Goal: Navigation & Orientation: Understand site structure

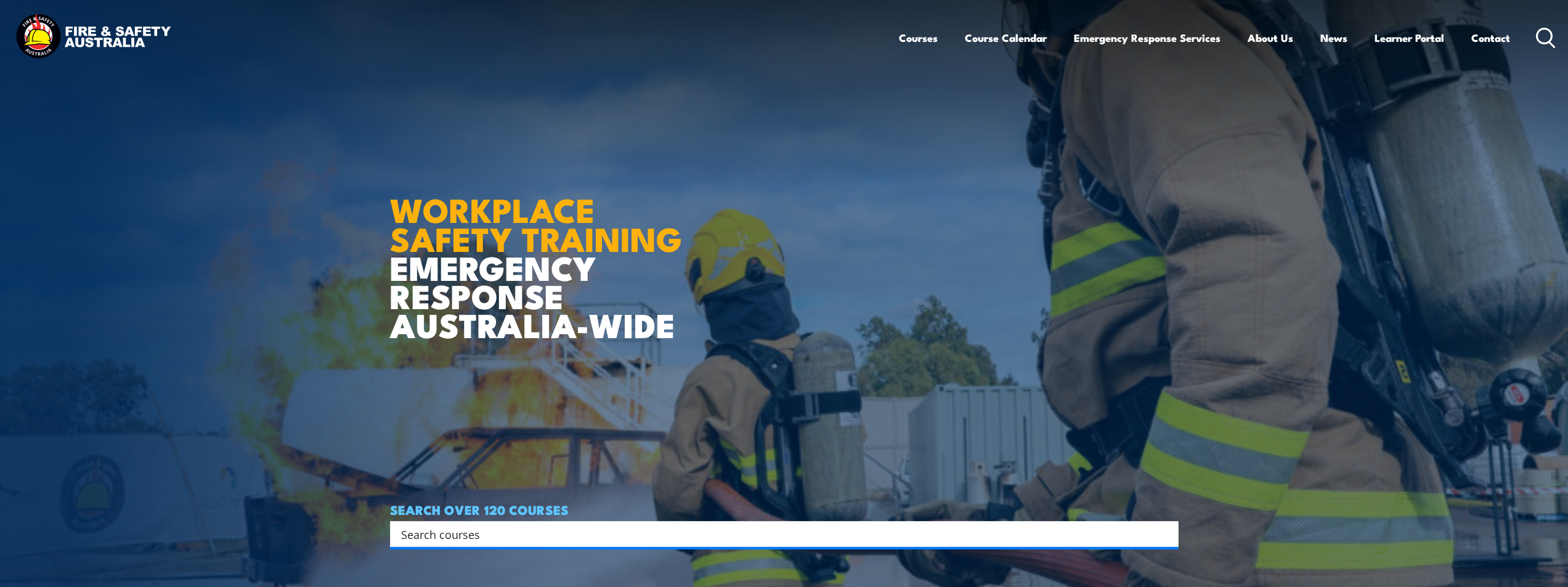
click at [1545, 35] on icon at bounding box center [1546, 38] width 20 height 20
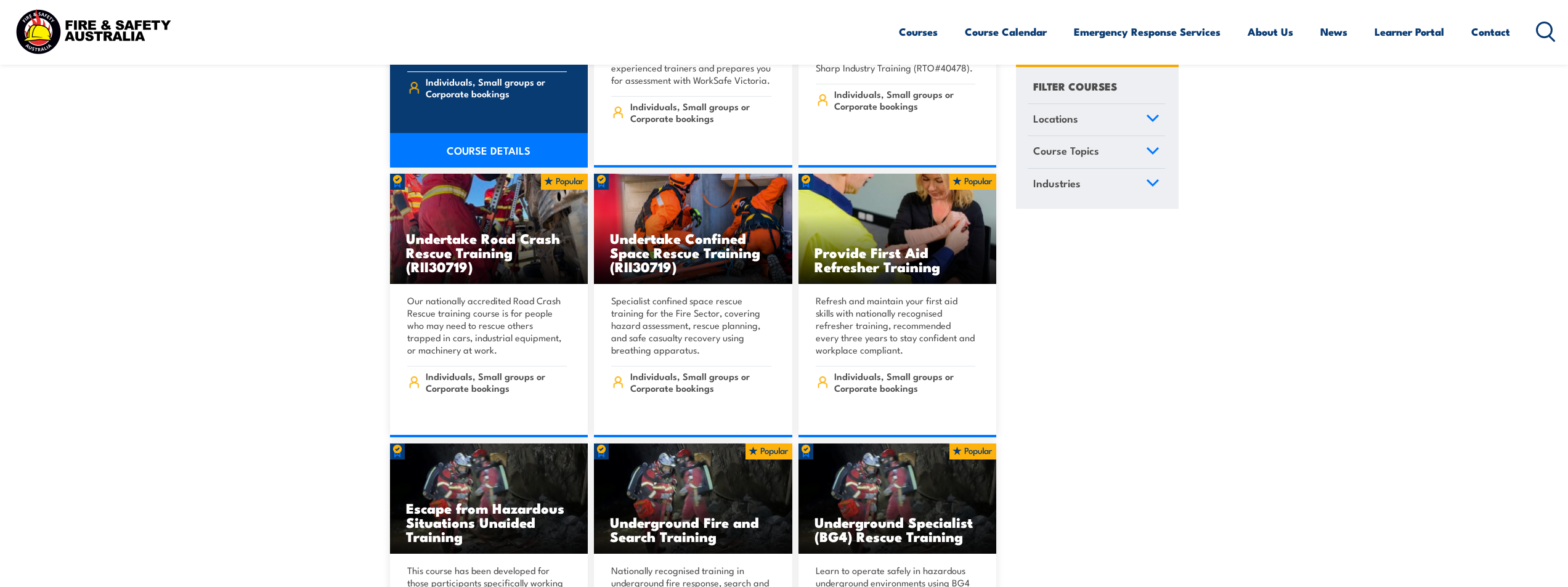
scroll to position [862, 0]
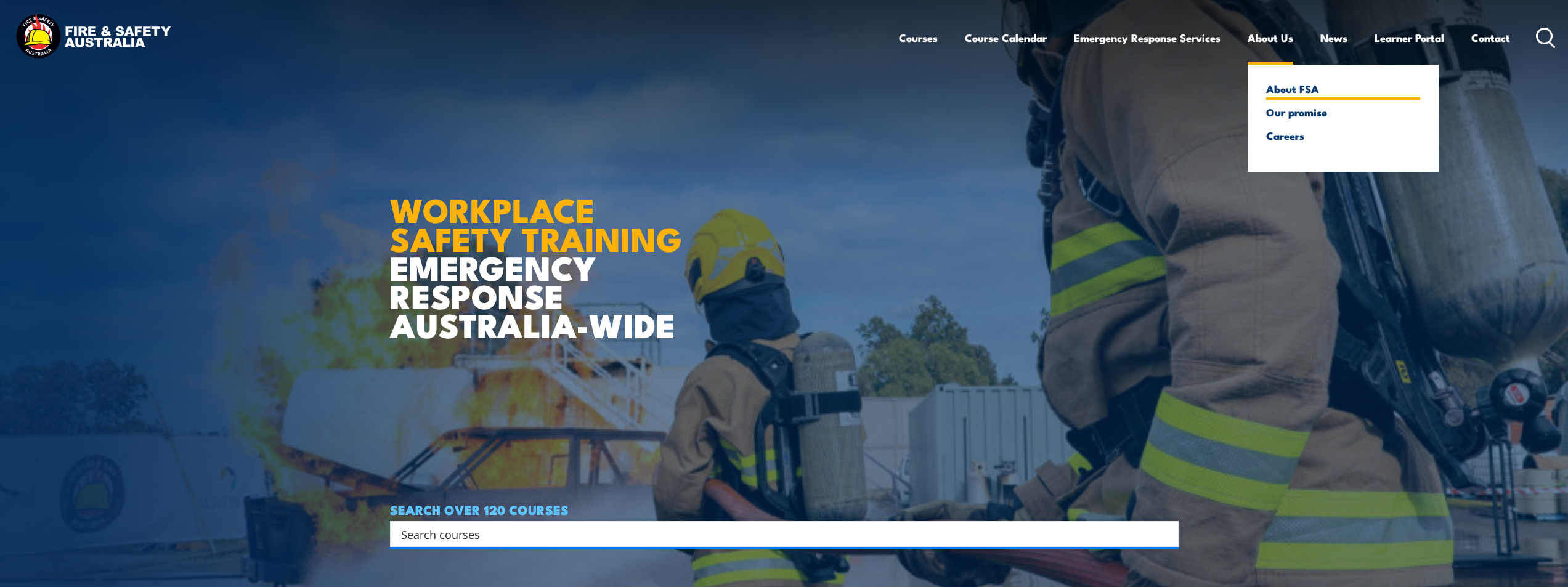
click at [1280, 87] on link "About FSA" at bounding box center [1343, 89] width 154 height 11
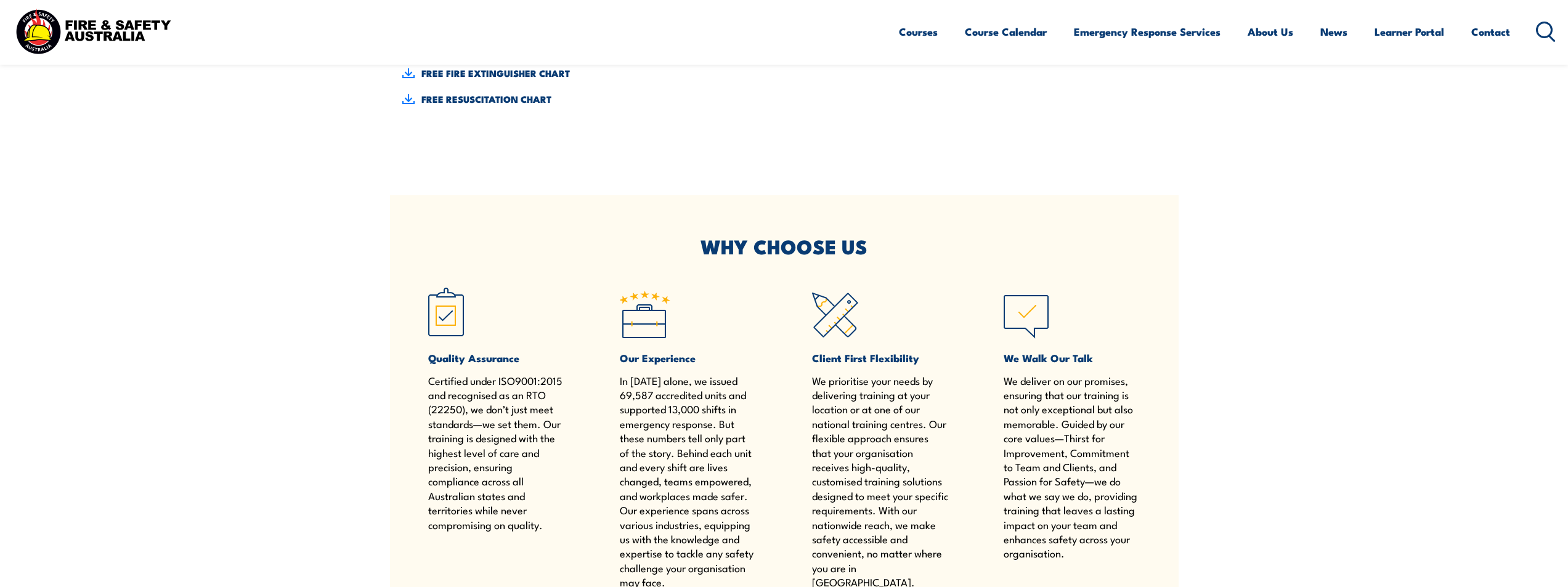
scroll to position [739, 0]
